Goal: Information Seeking & Learning: Check status

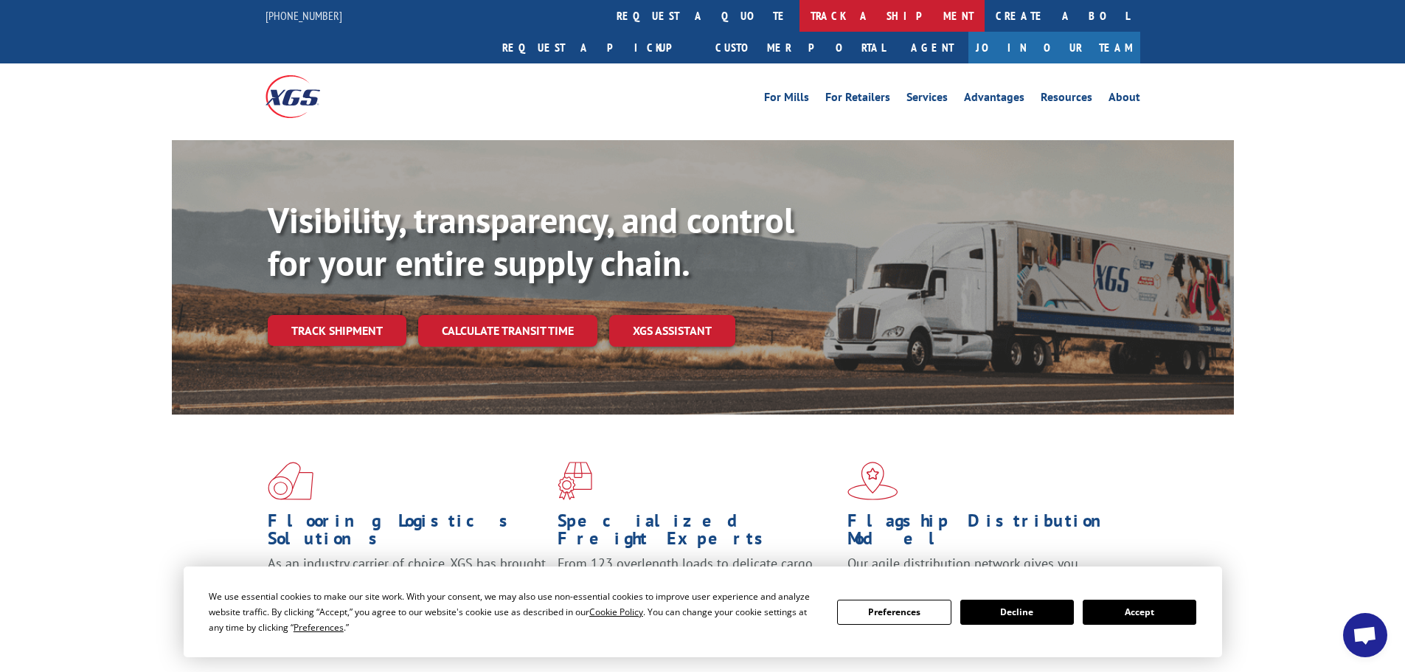
click at [799, 15] on link "track a shipment" at bounding box center [891, 16] width 185 height 32
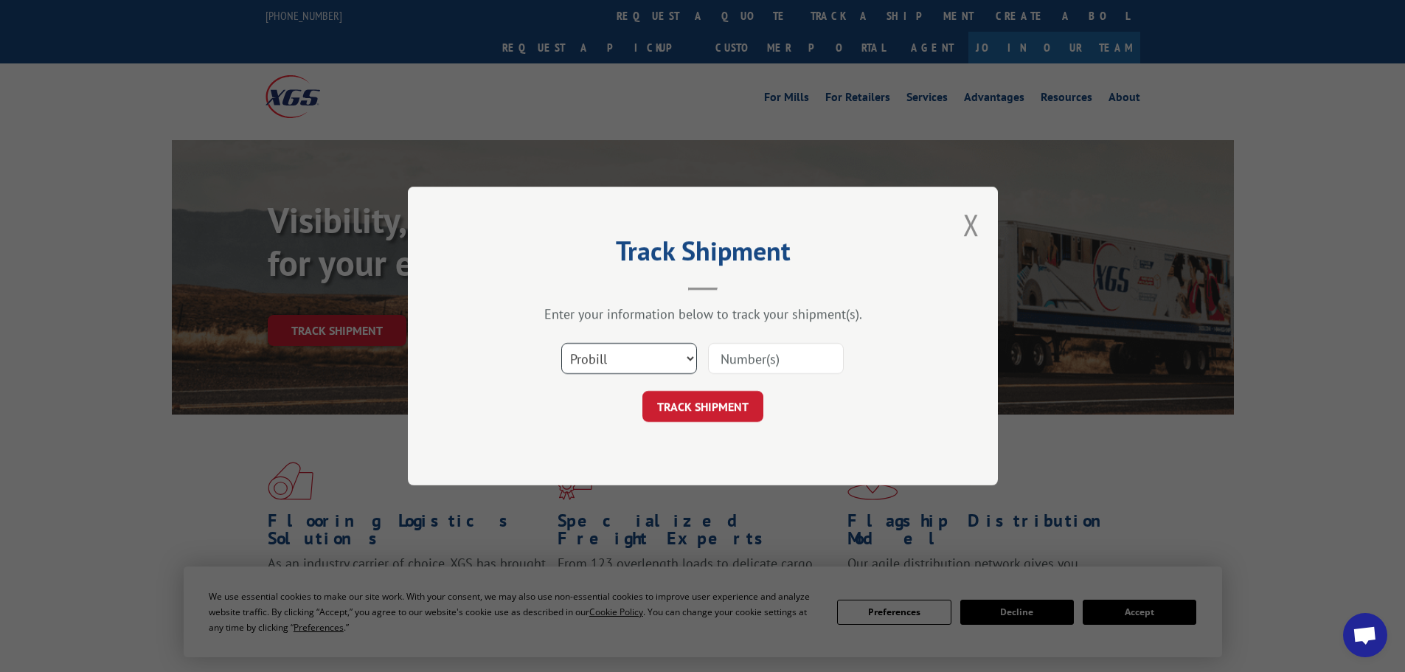
click at [648, 372] on select "Select category... Probill BOL PO" at bounding box center [629, 358] width 136 height 31
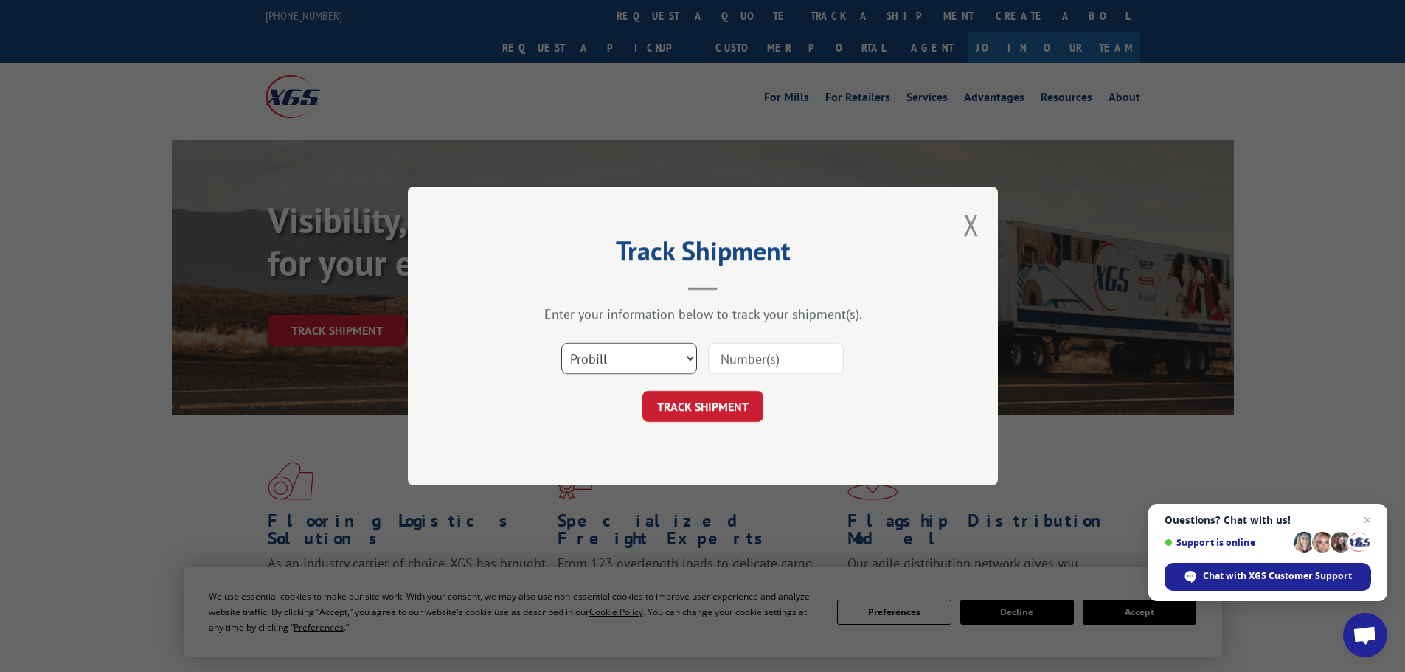
select select "bol"
click at [561, 343] on select "Select category... Probill BOL PO" at bounding box center [629, 358] width 136 height 31
click at [729, 355] on input at bounding box center [776, 358] width 136 height 31
paste input "6008724"
type input "6008724"
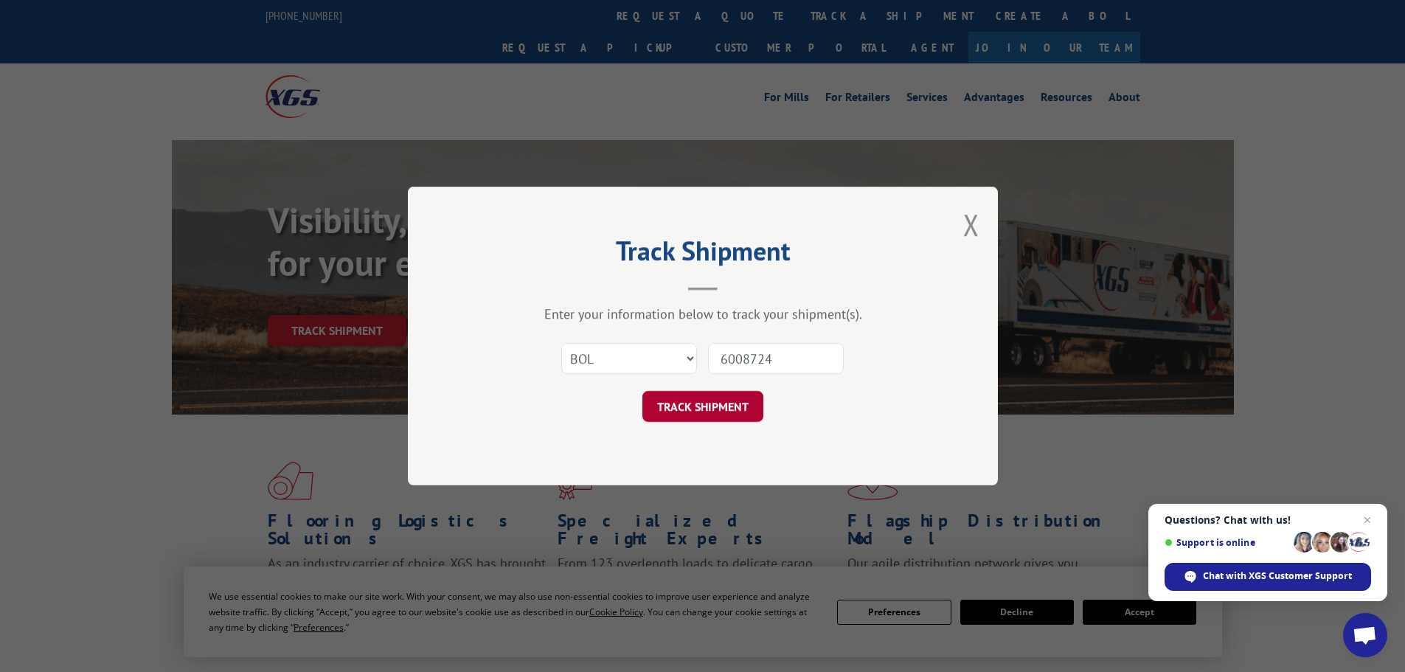
click at [715, 402] on button "TRACK SHIPMENT" at bounding box center [702, 406] width 121 height 31
